Goal: Information Seeking & Learning: Learn about a topic

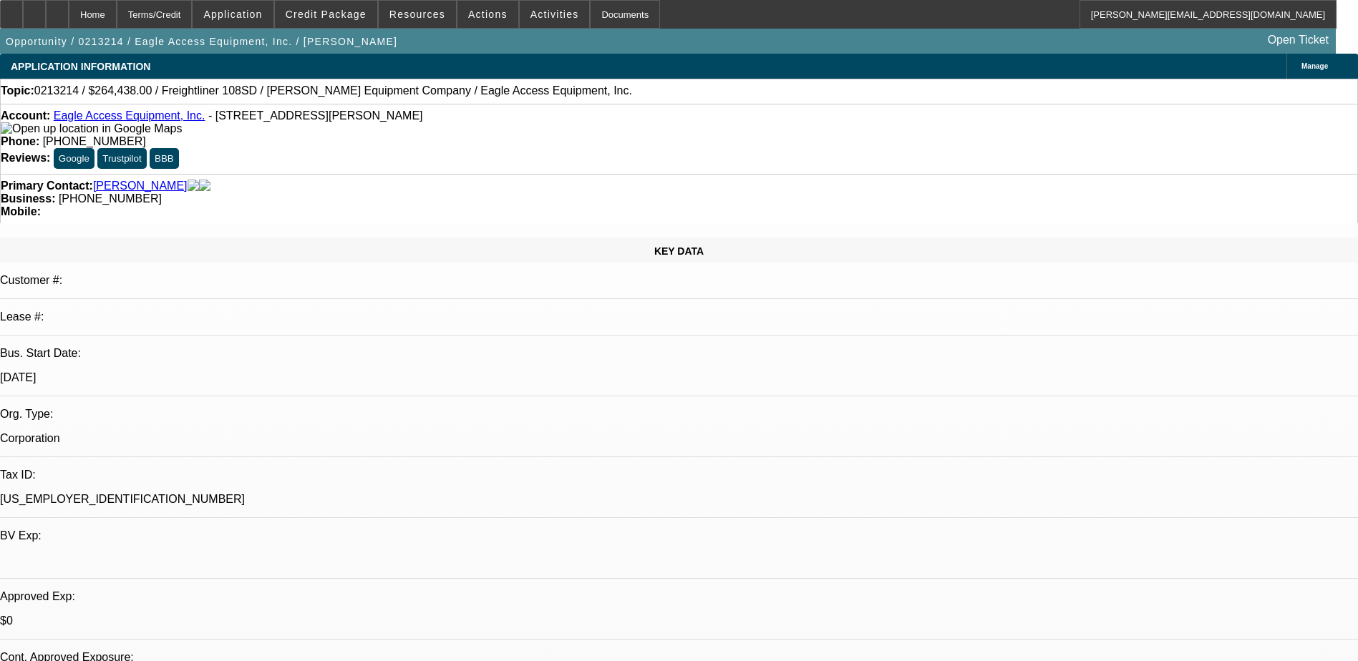
select select "0"
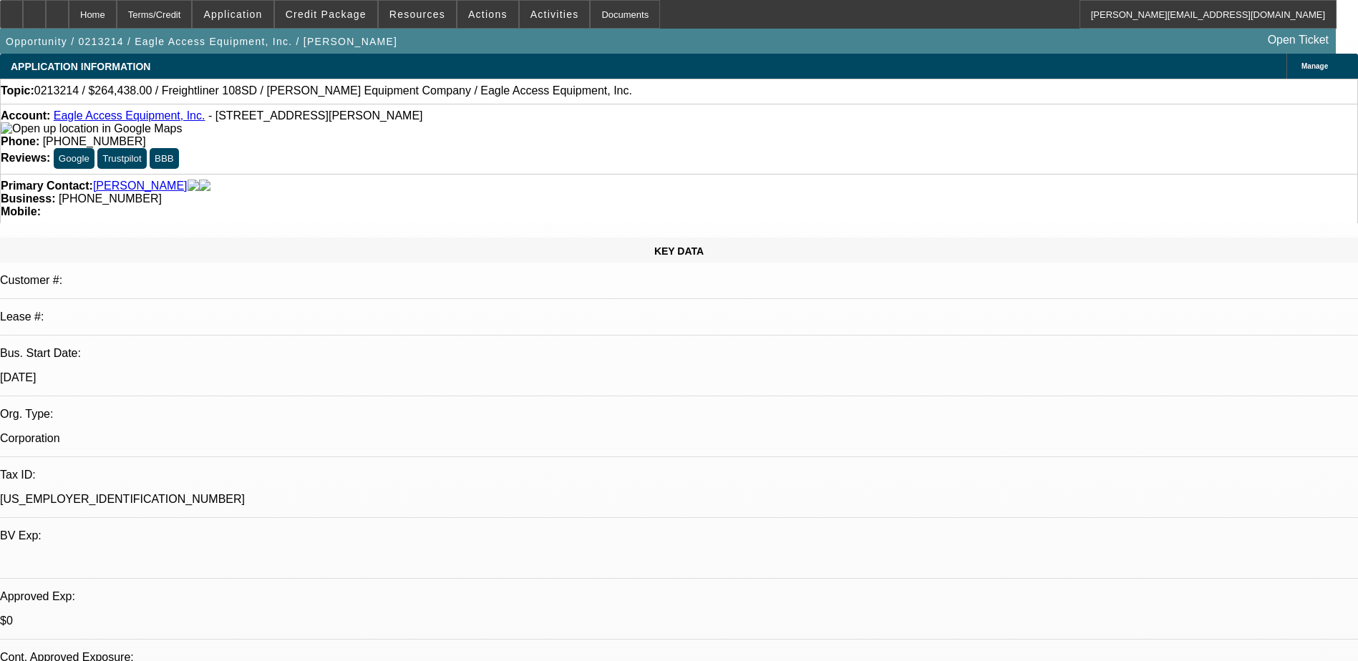
select select "1"
select select "2"
select select "6"
select select "1"
select select "3"
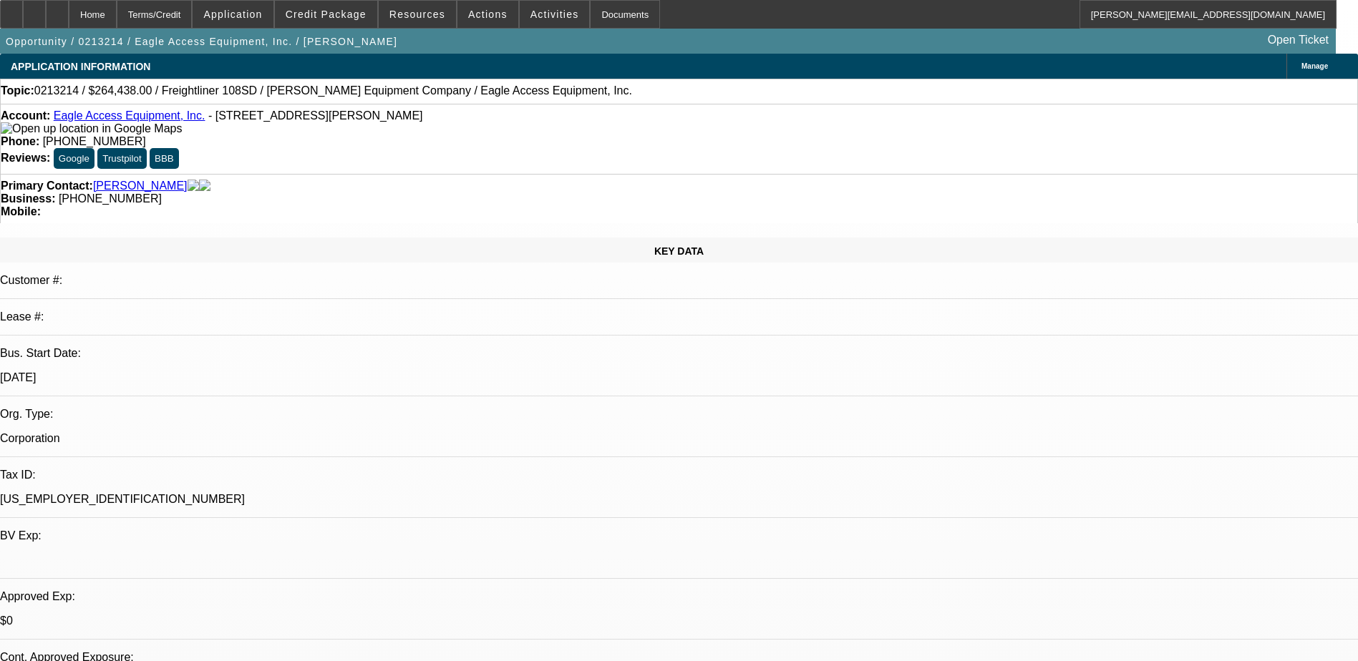
select select "6"
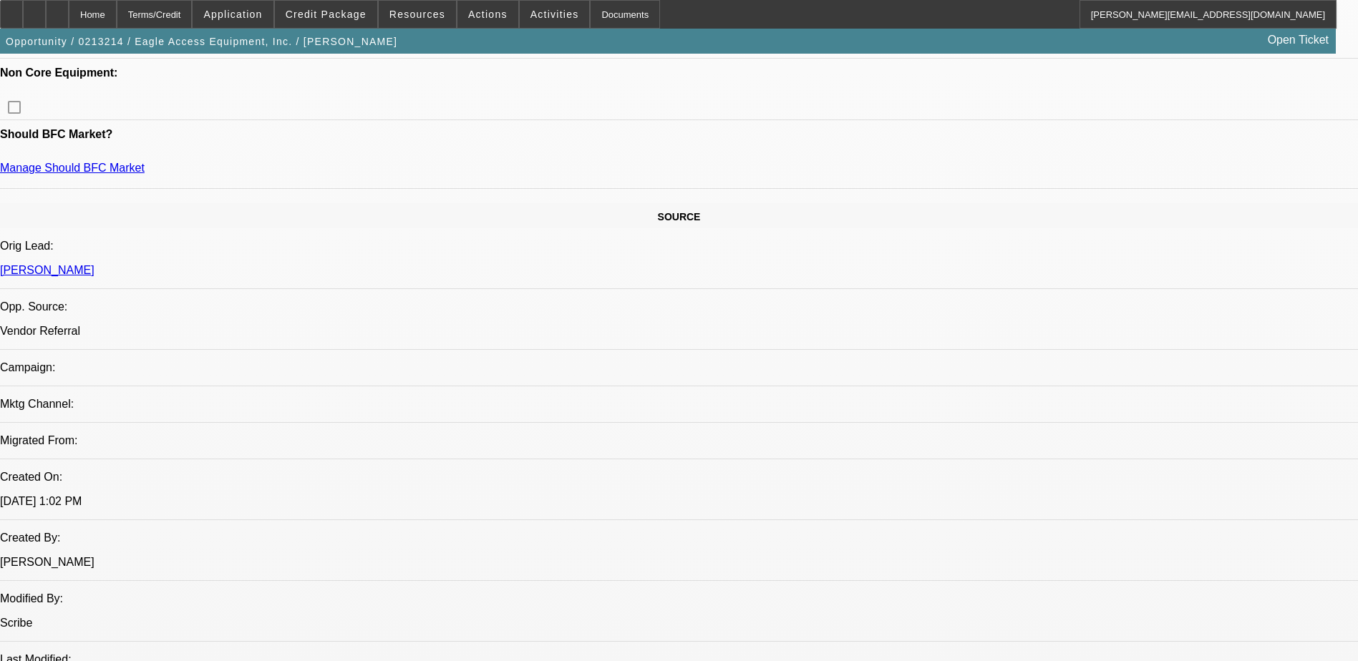
scroll to position [471, 0]
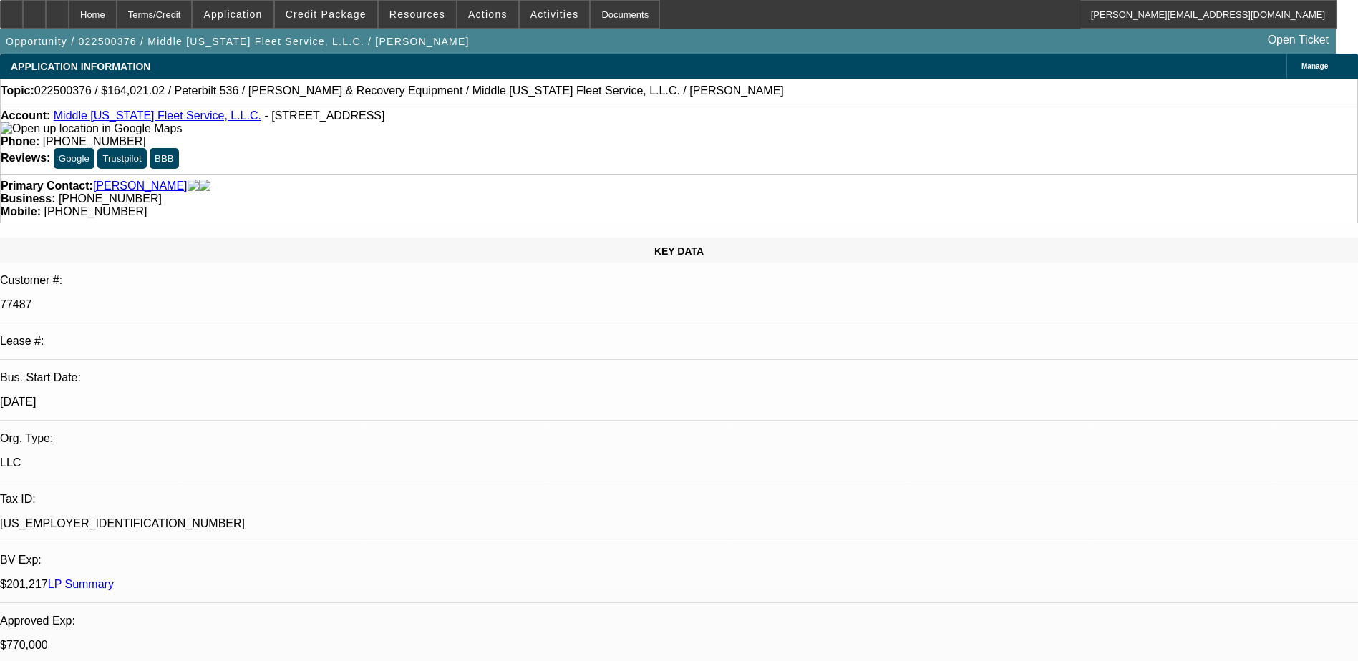
select select "0"
select select "2"
select select "0"
select select "6"
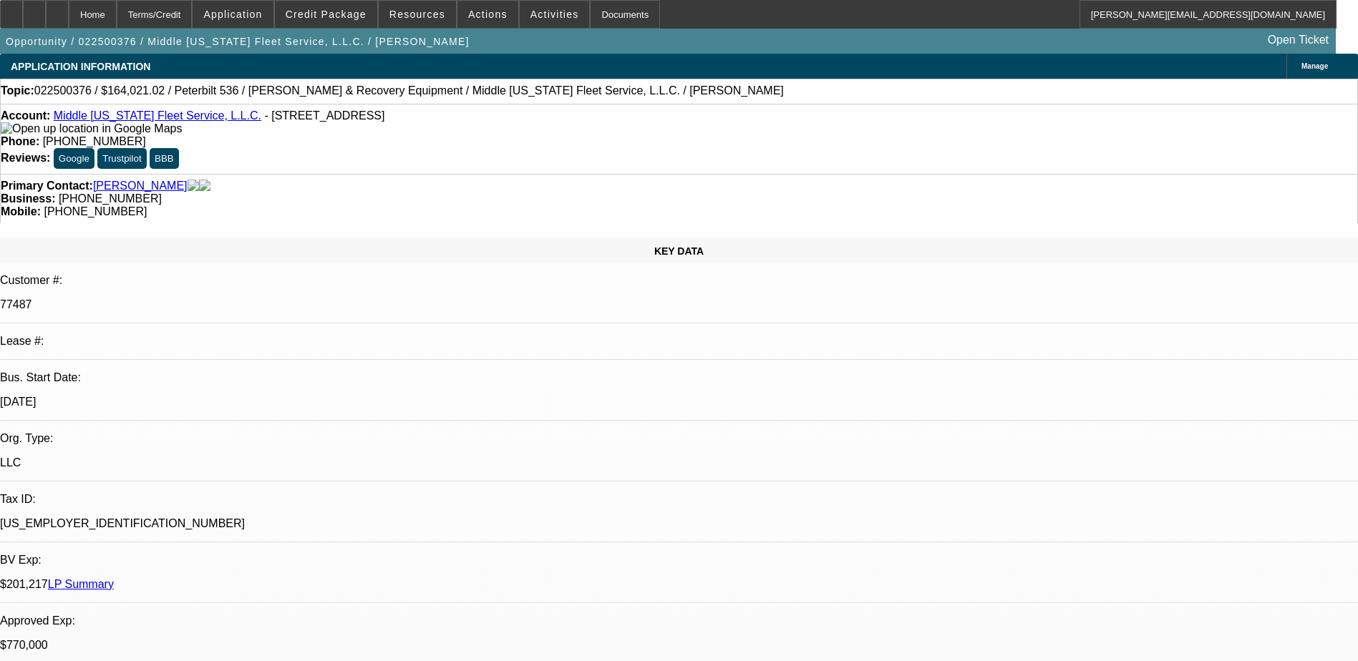
select select "0"
select select "2"
select select "0"
select select "6"
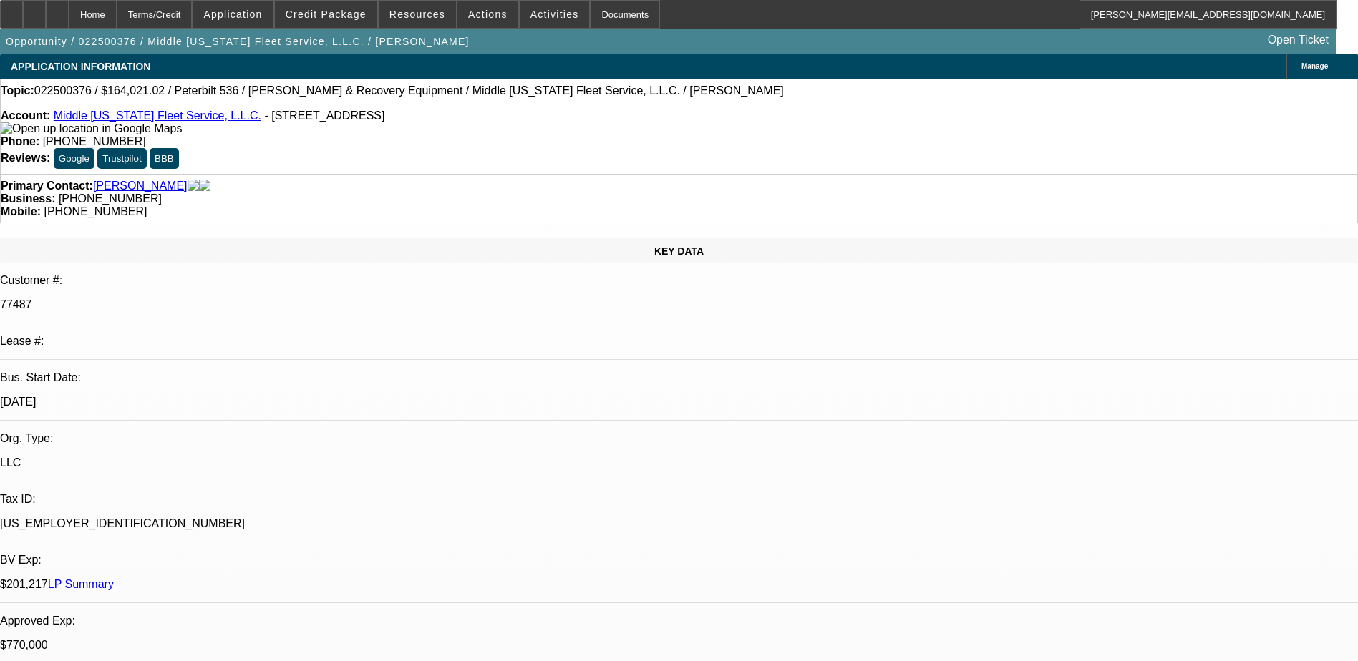
scroll to position [1012, 0]
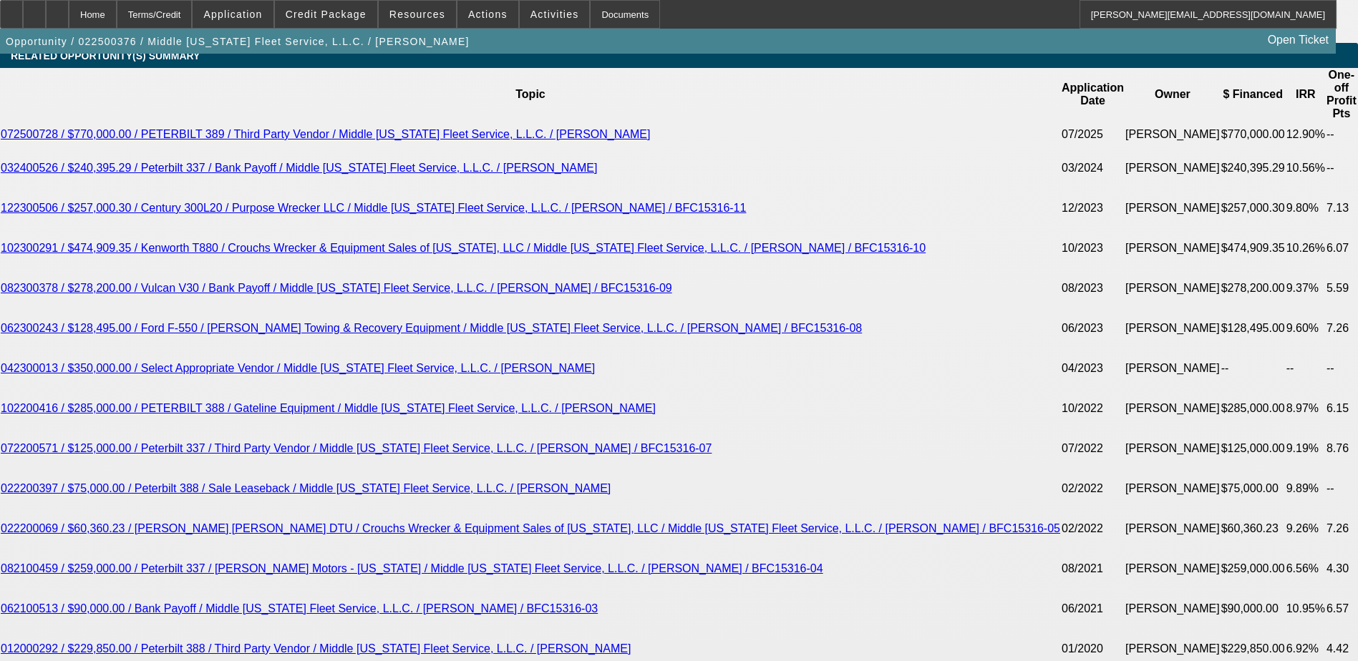
scroll to position [2505, 0]
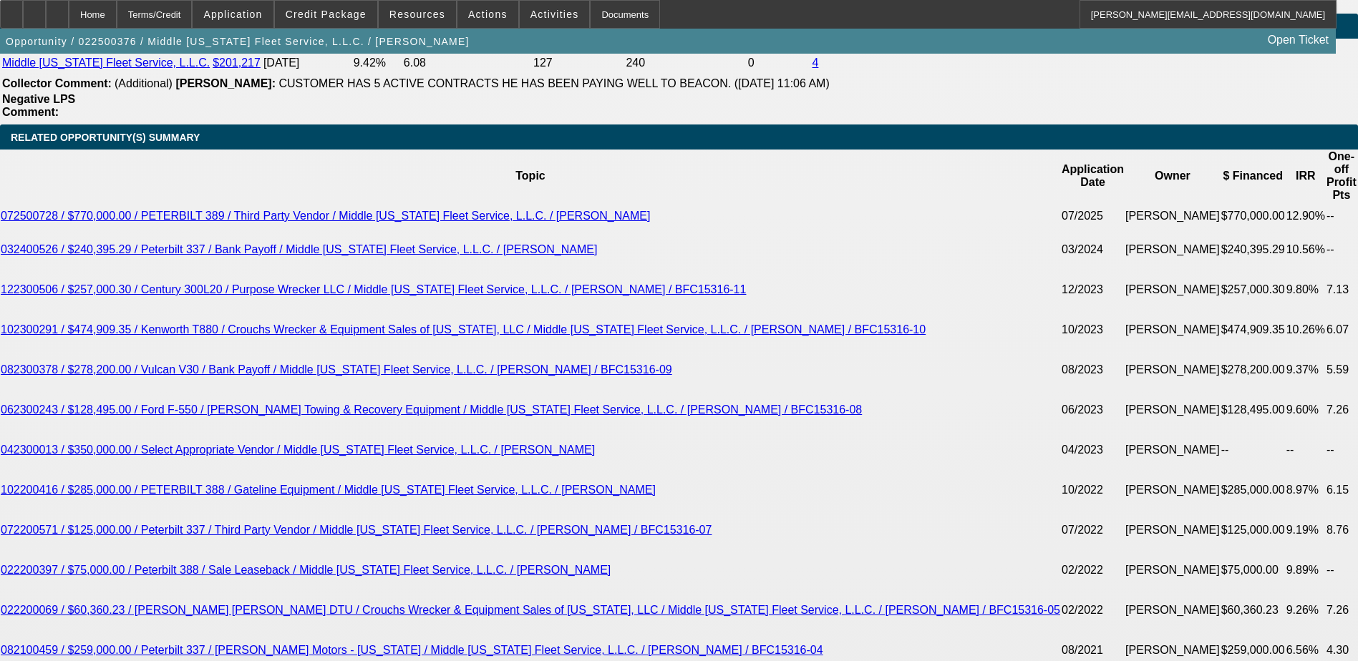
scroll to position [2433, 0]
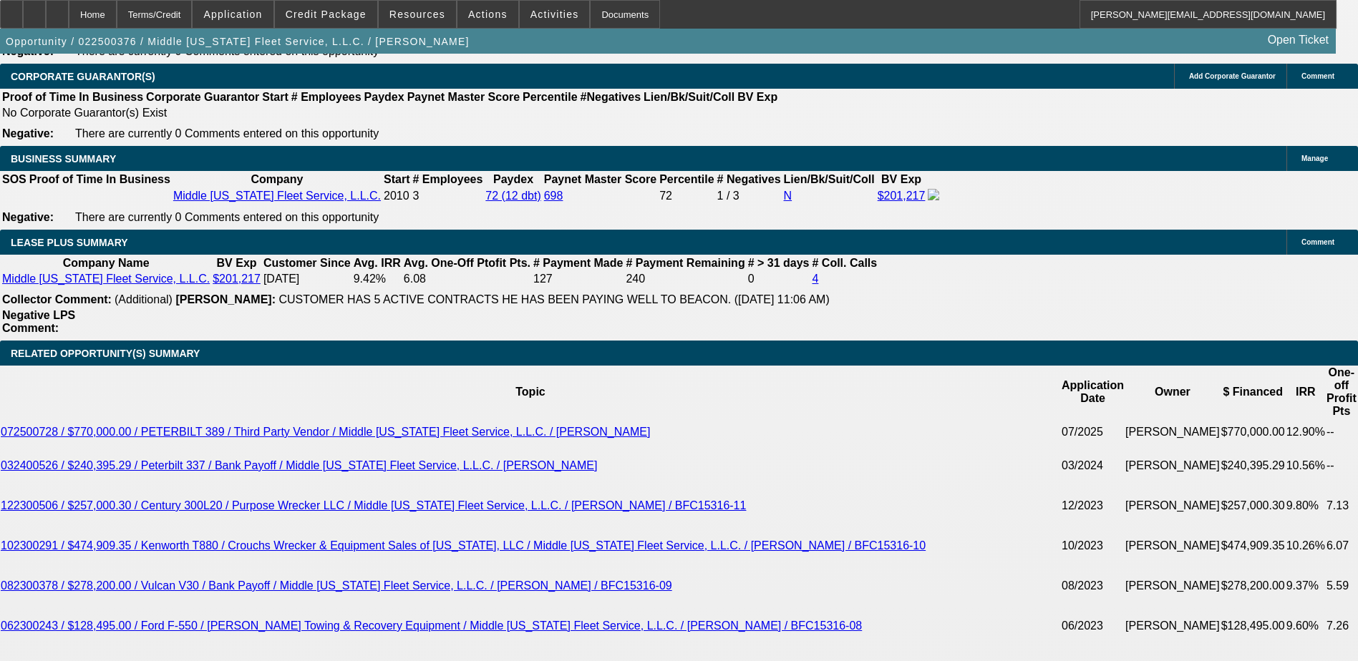
scroll to position [2218, 0]
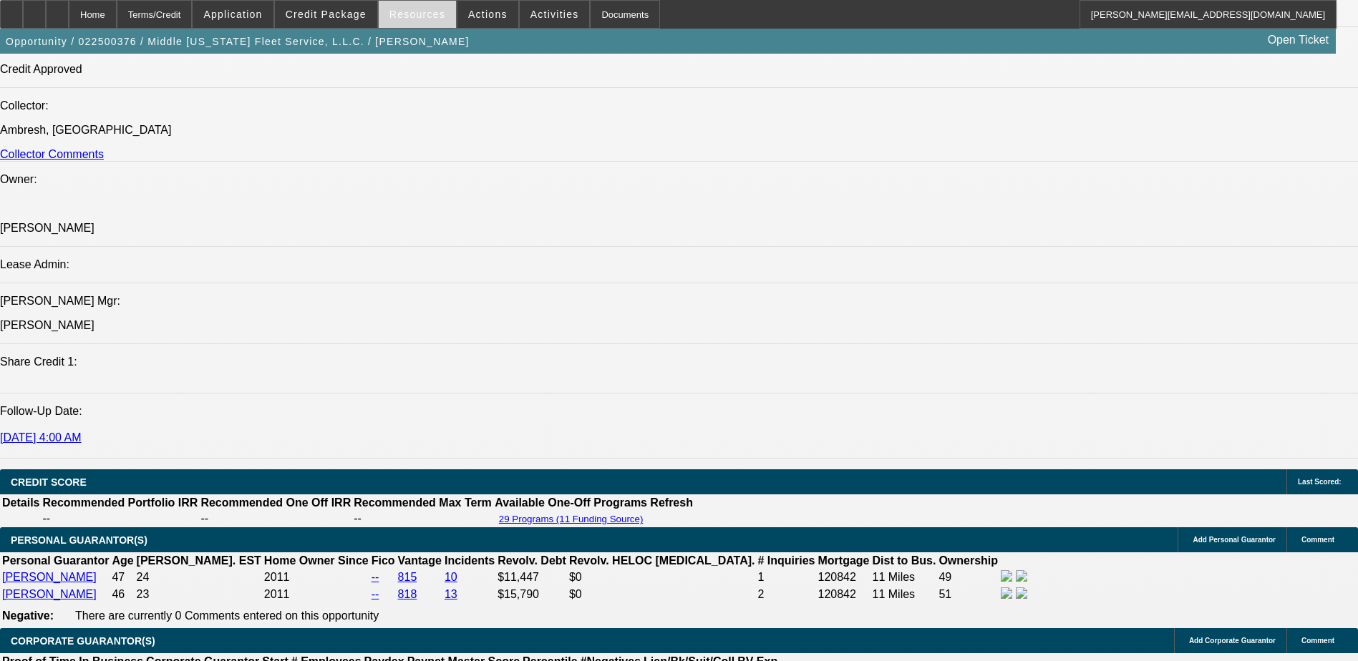
scroll to position [1503, 0]
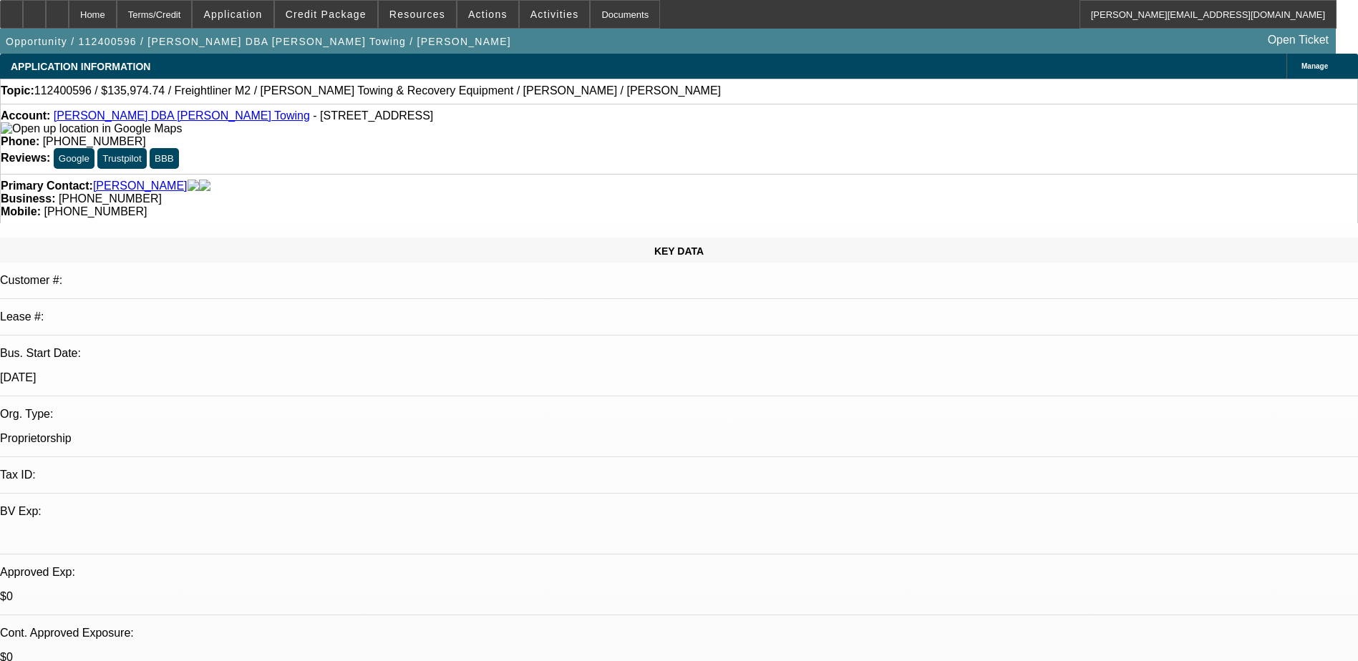
select select "0.2"
select select "2"
select select "0"
select select "0.2"
select select "2"
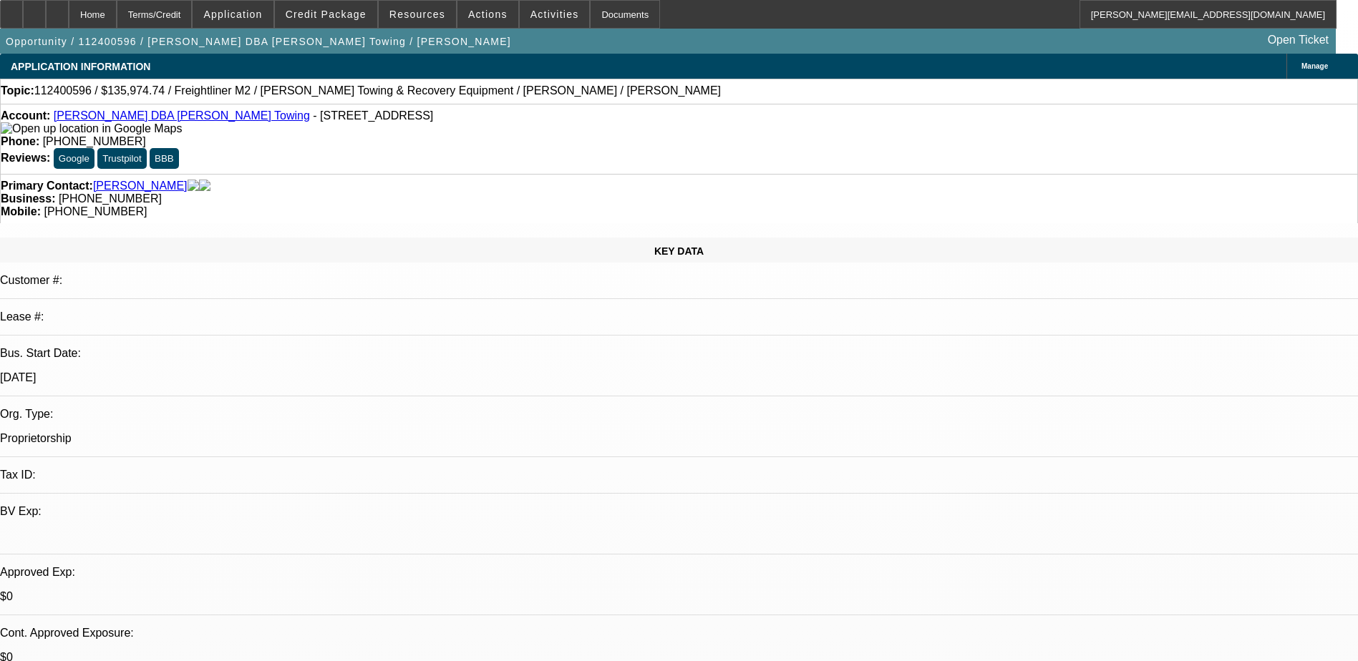
select select "0"
select select "0.15"
select select "2"
select select "0"
select select "1"
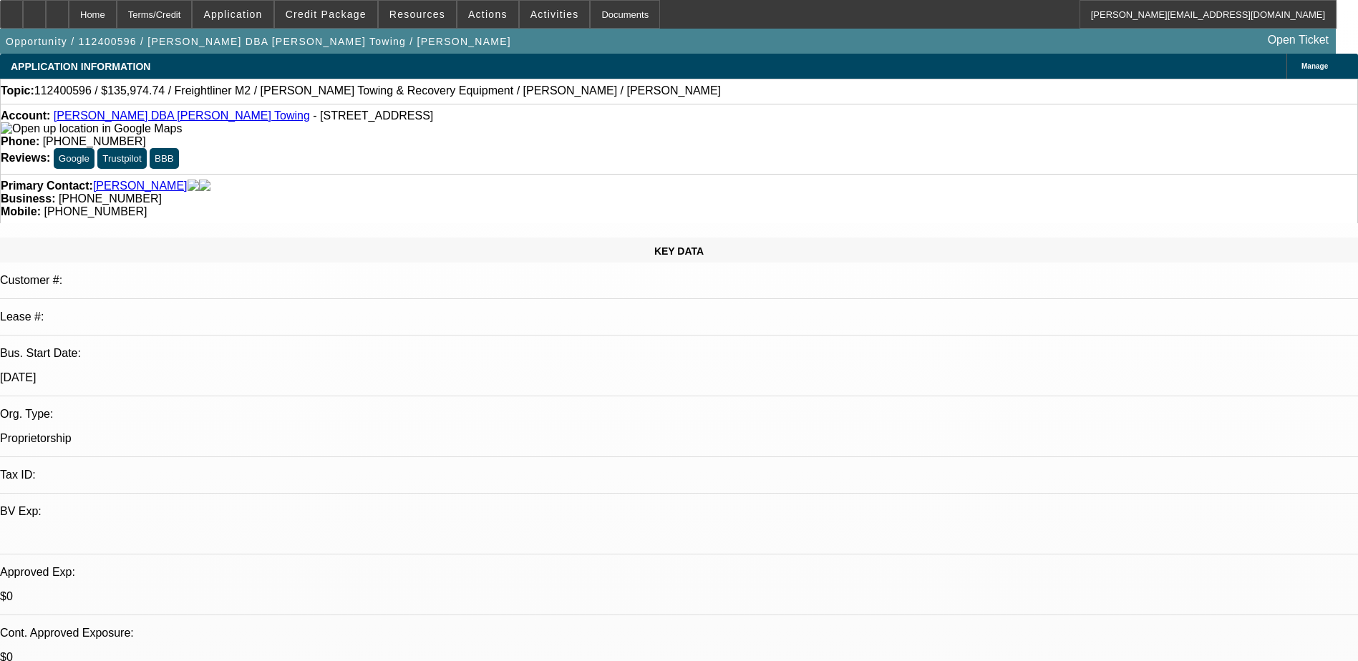
select select "2"
select select "6"
select select "1"
select select "2"
select select "6"
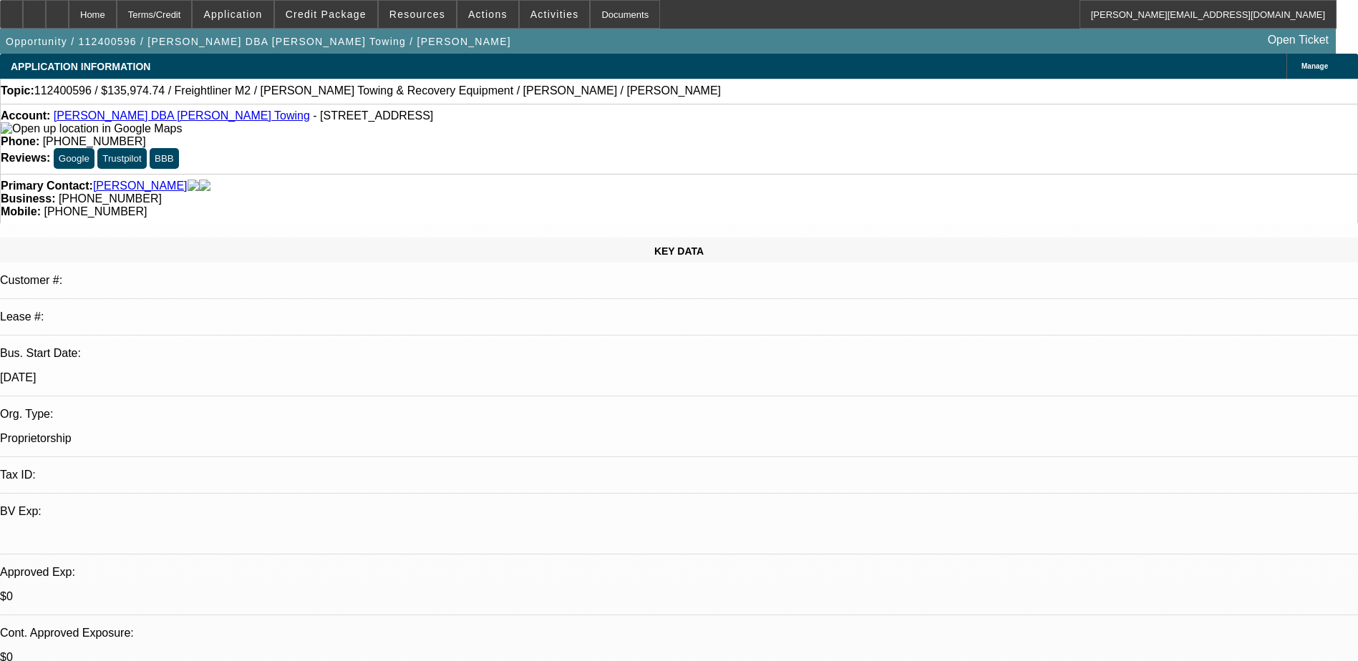
select select "1"
select select "2"
select select "6"
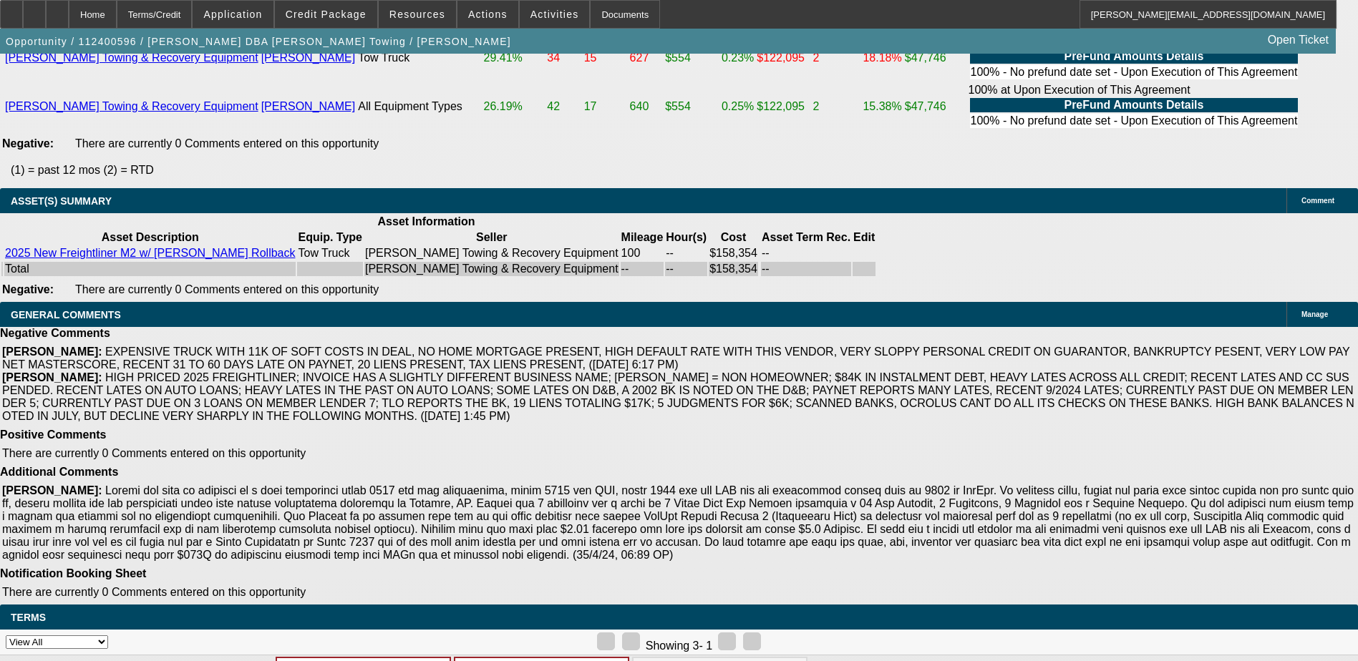
scroll to position [2825, 0]
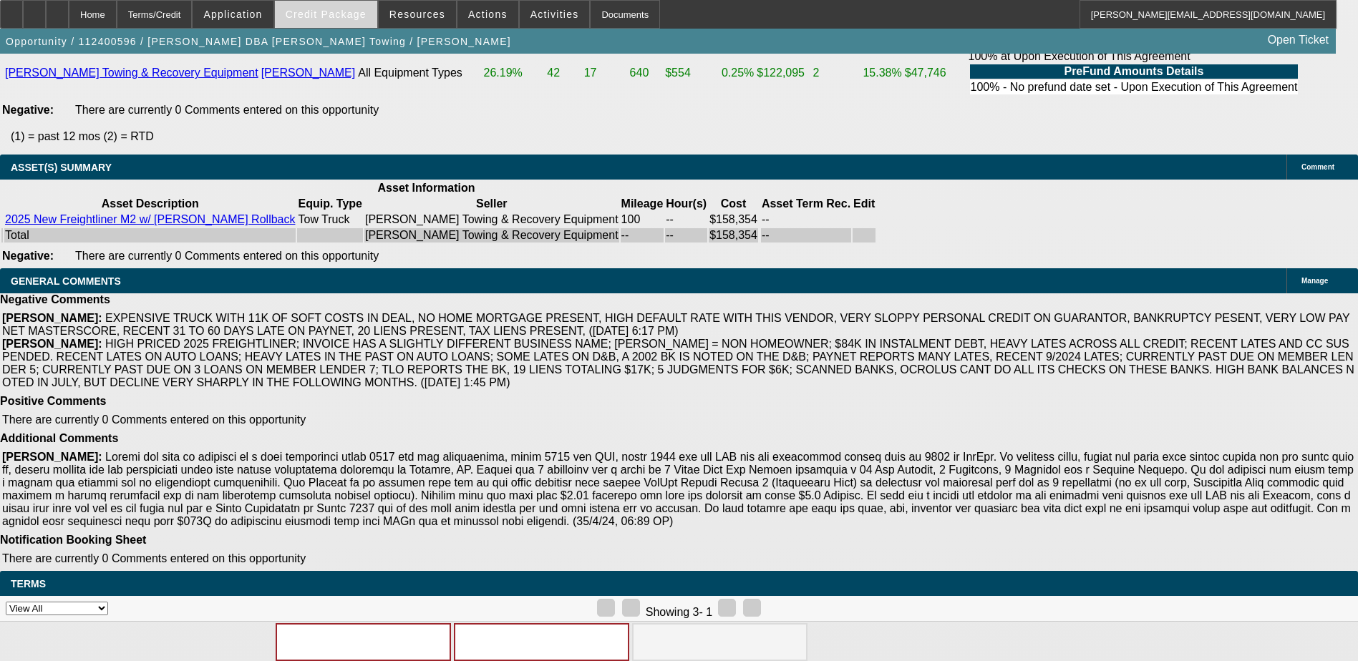
click at [336, 10] on span "Credit Package" at bounding box center [326, 14] width 81 height 11
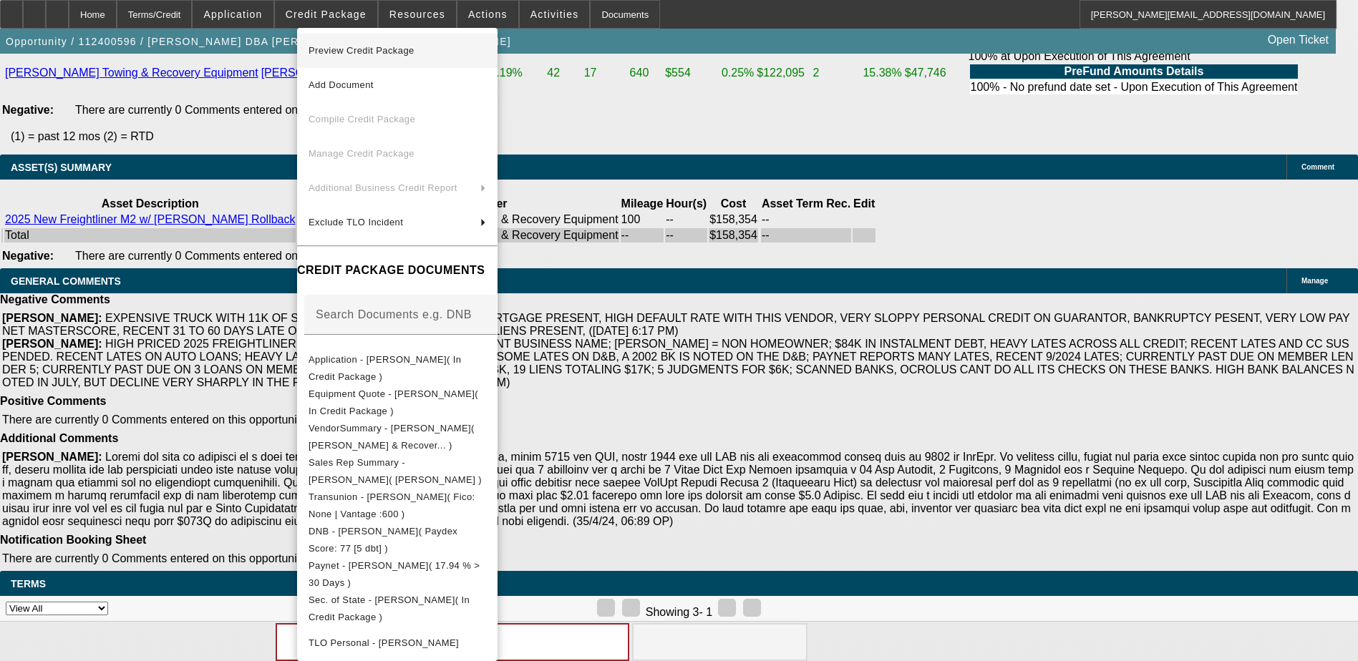
click at [362, 47] on span "Preview Credit Package" at bounding box center [361, 50] width 106 height 11
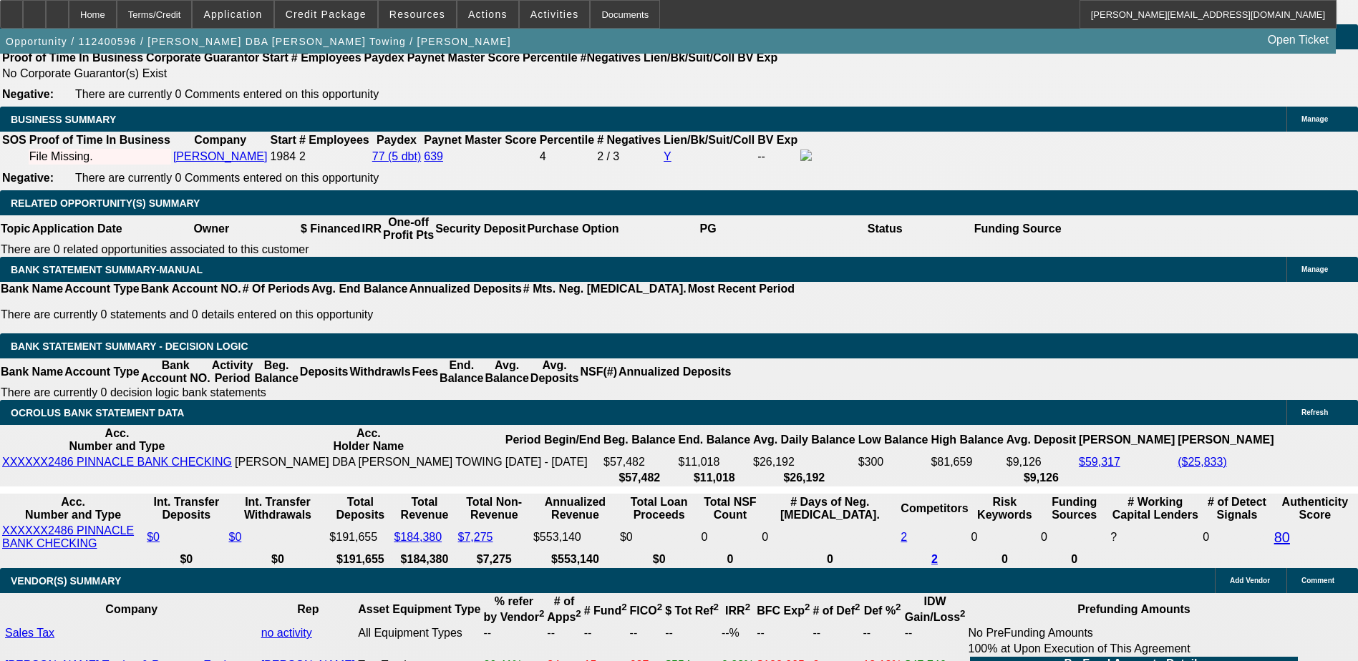
scroll to position [2181, 0]
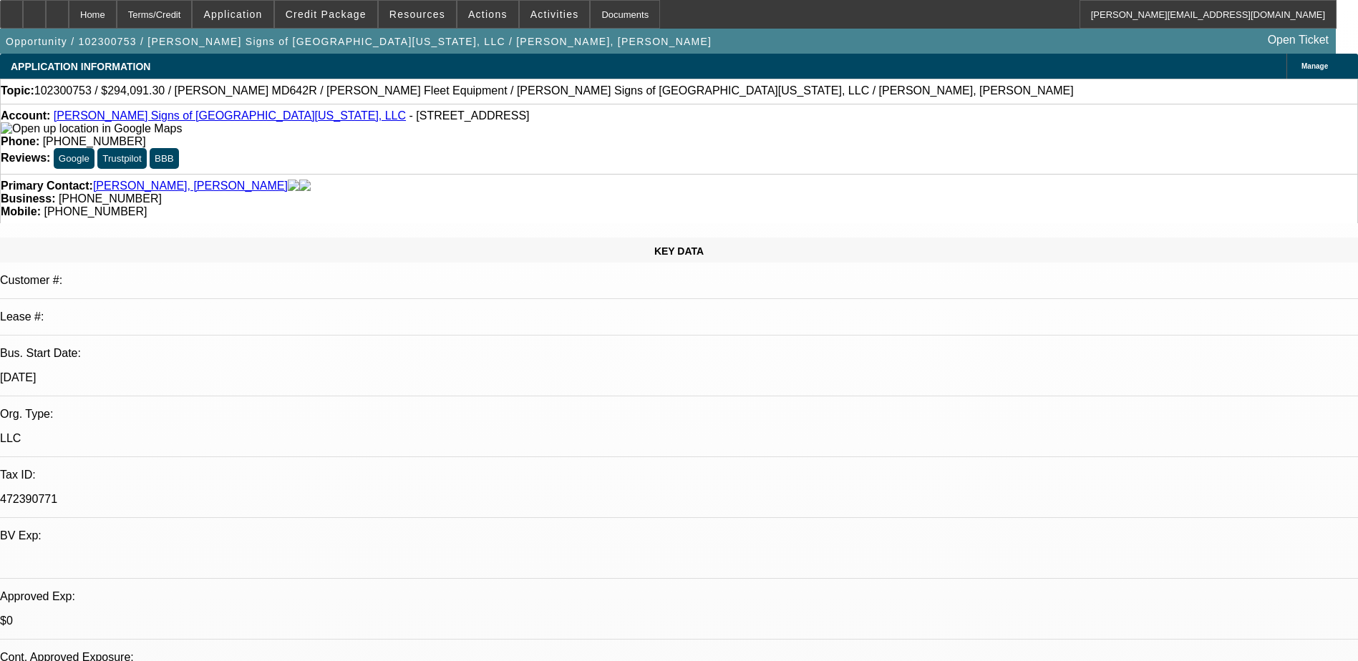
select select "0"
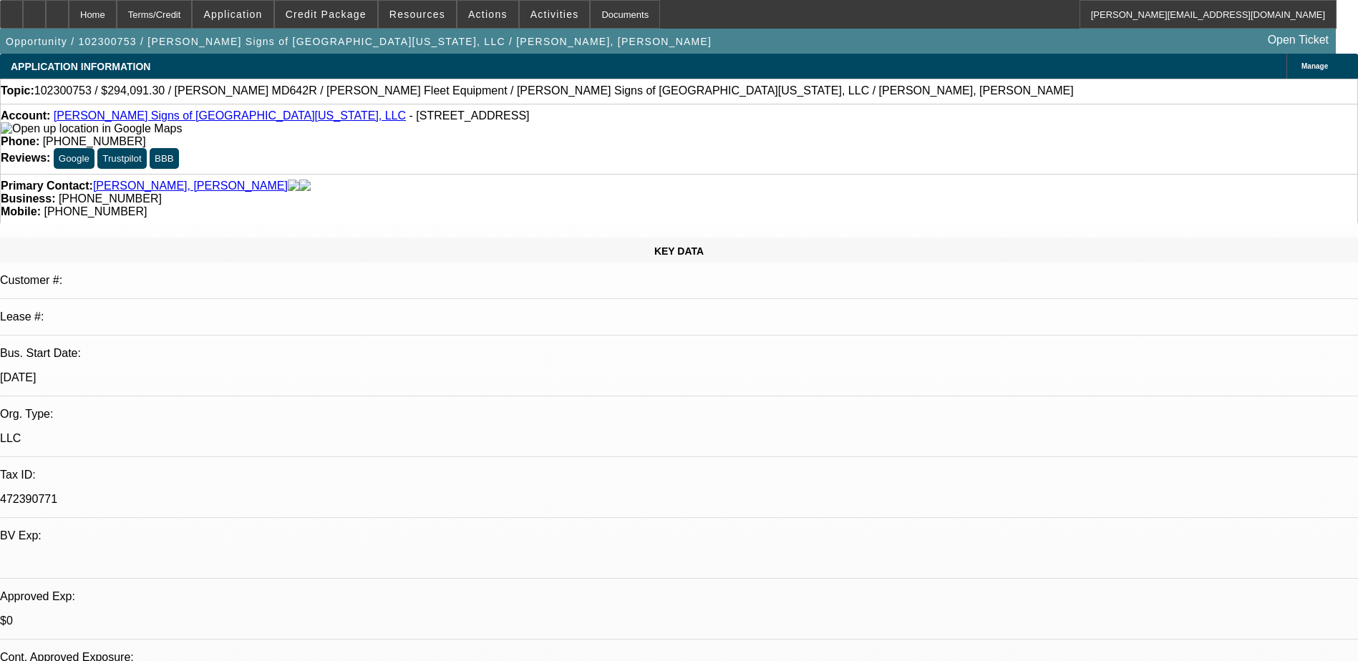
select select "0"
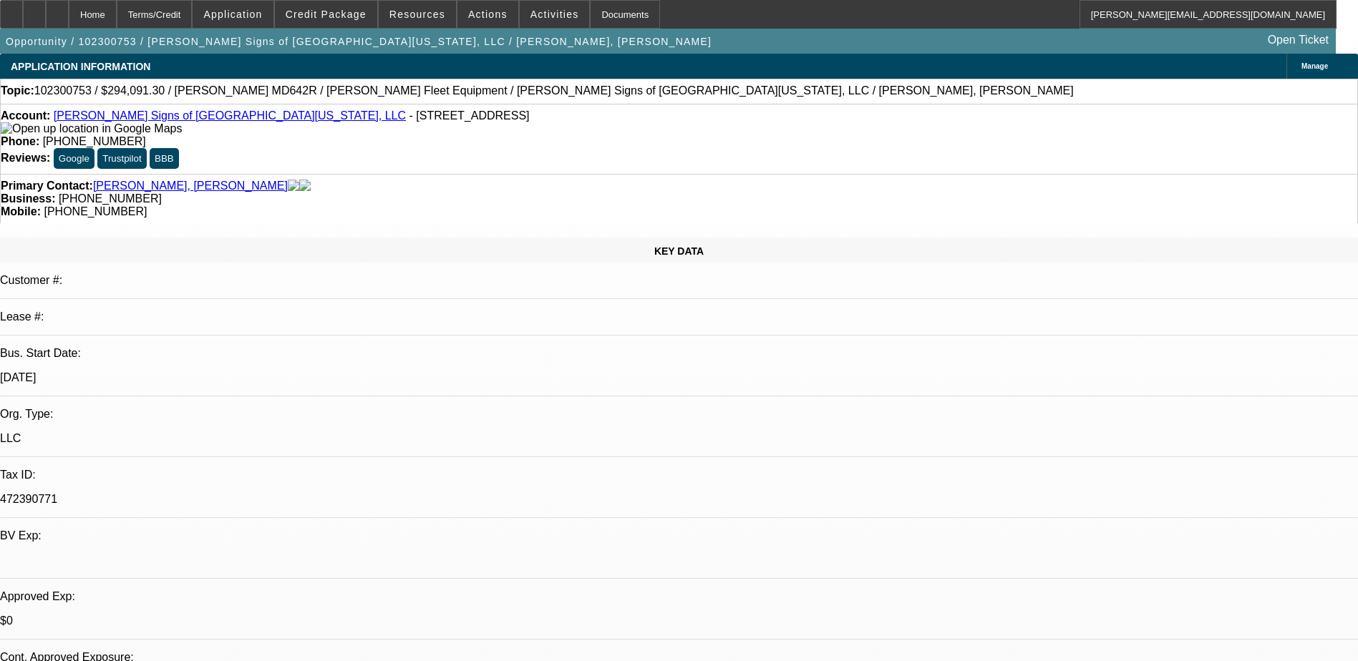
select select "0"
select select "1"
select select "6"
select select "1"
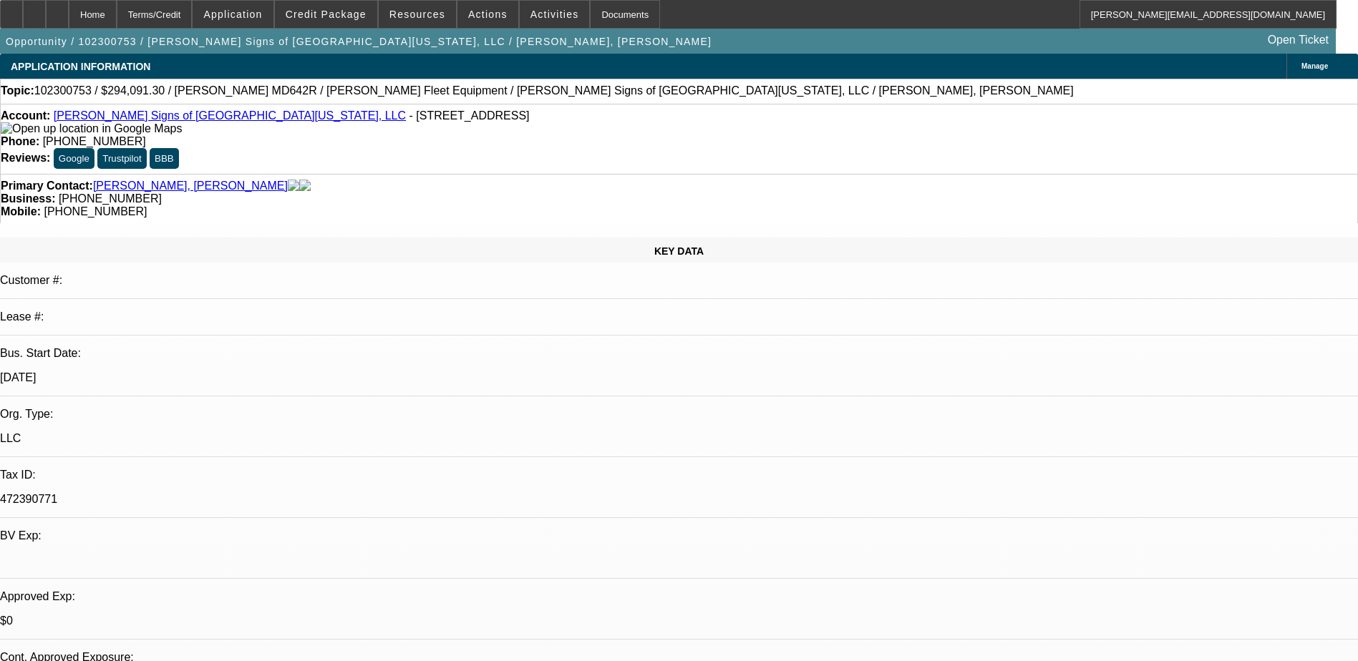
select select "1"
select select "6"
select select "1"
select select "6"
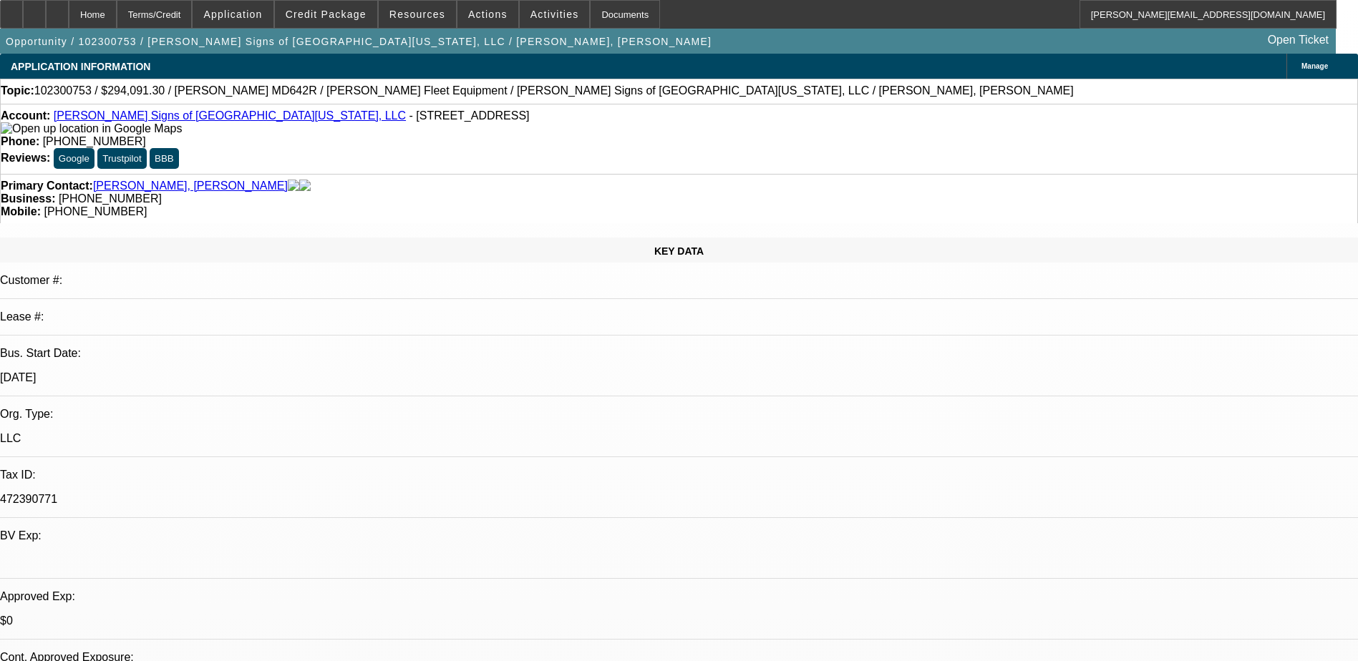
select select "1"
select select "6"
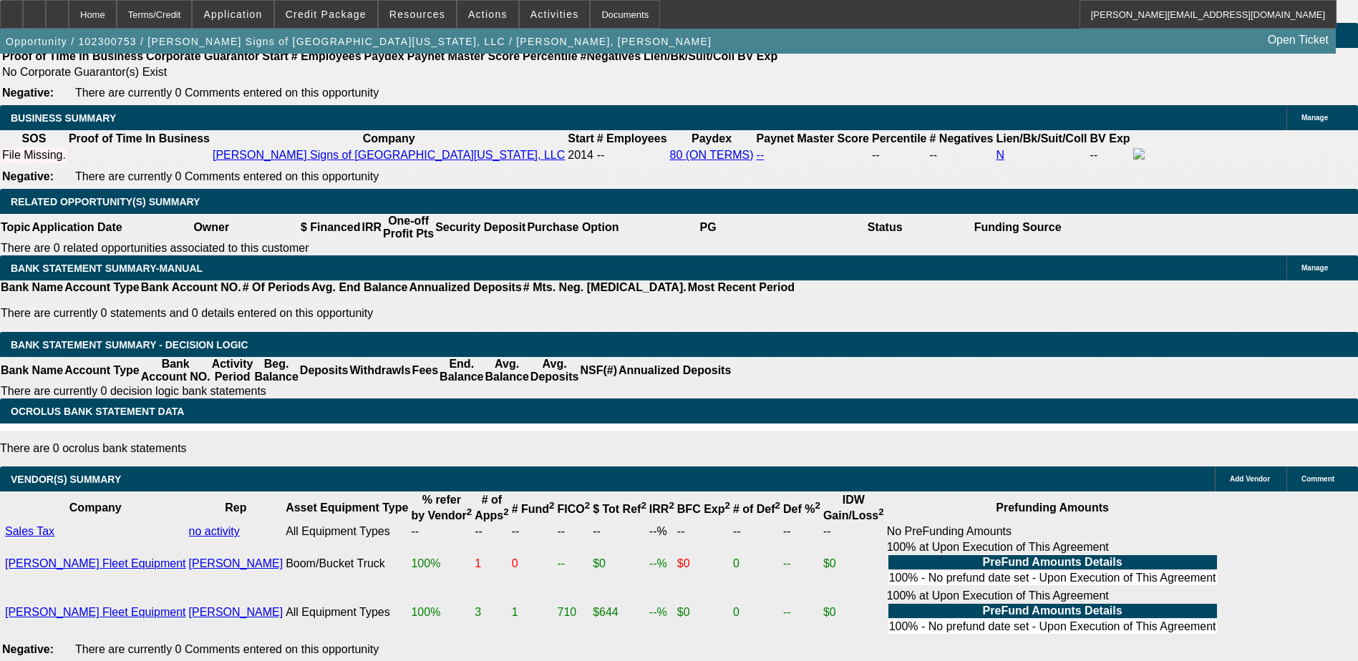
scroll to position [1078, 0]
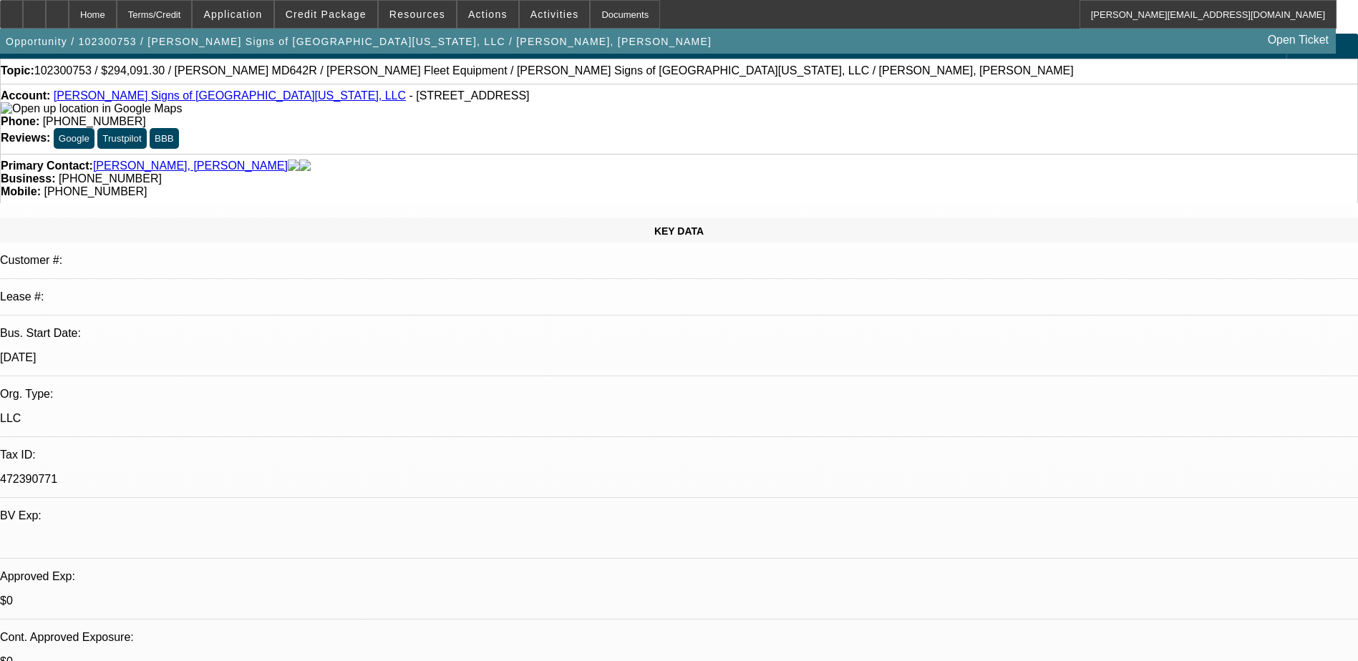
scroll to position [0, 0]
